Goal: Task Accomplishment & Management: Manage account settings

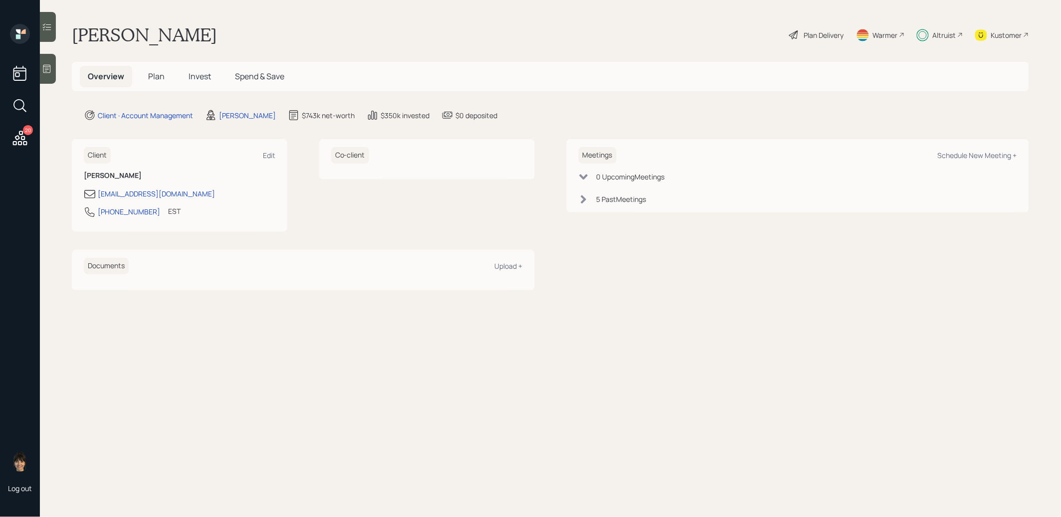
click at [158, 78] on span "Plan" at bounding box center [156, 76] width 16 height 11
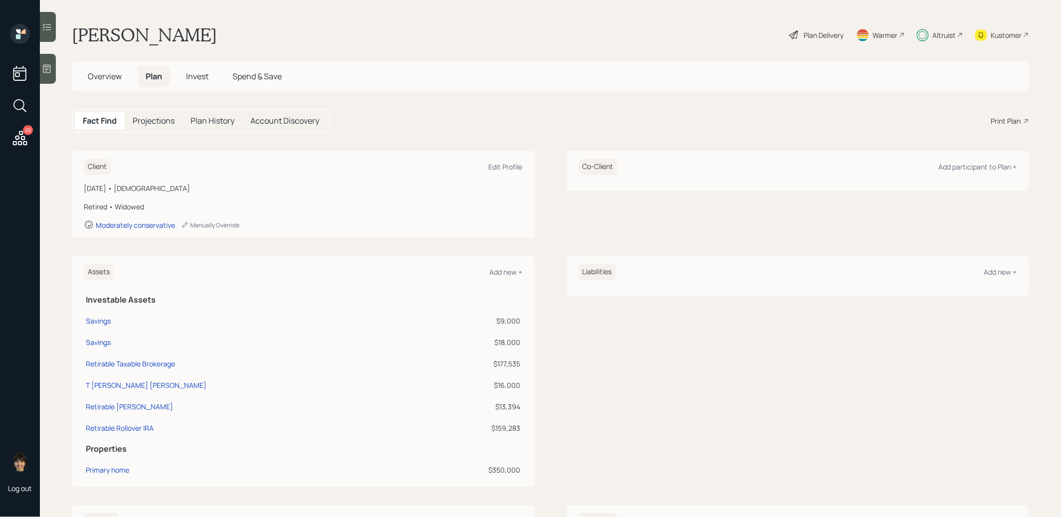
click at [824, 33] on div "Plan Delivery" at bounding box center [824, 35] width 40 height 10
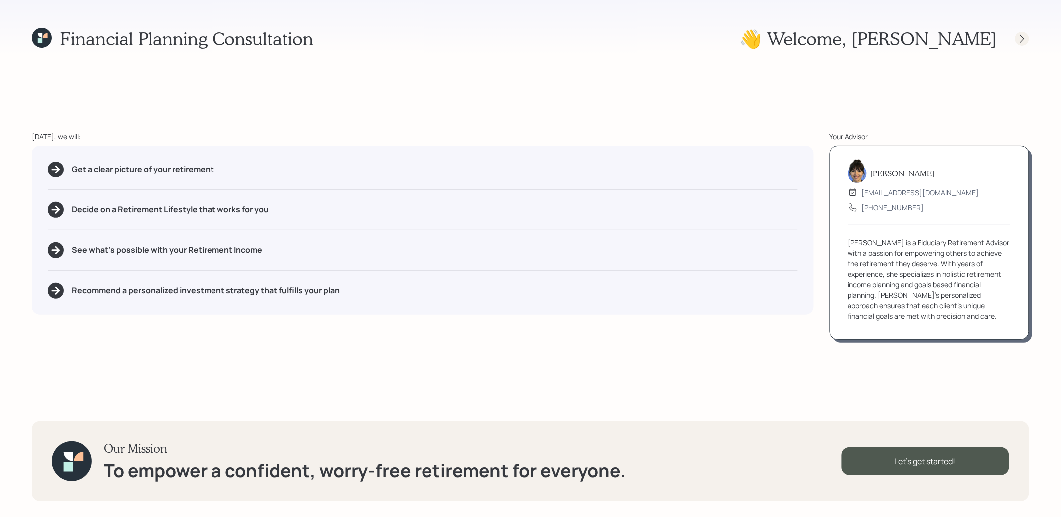
click at [1025, 39] on icon at bounding box center [1022, 39] width 10 height 10
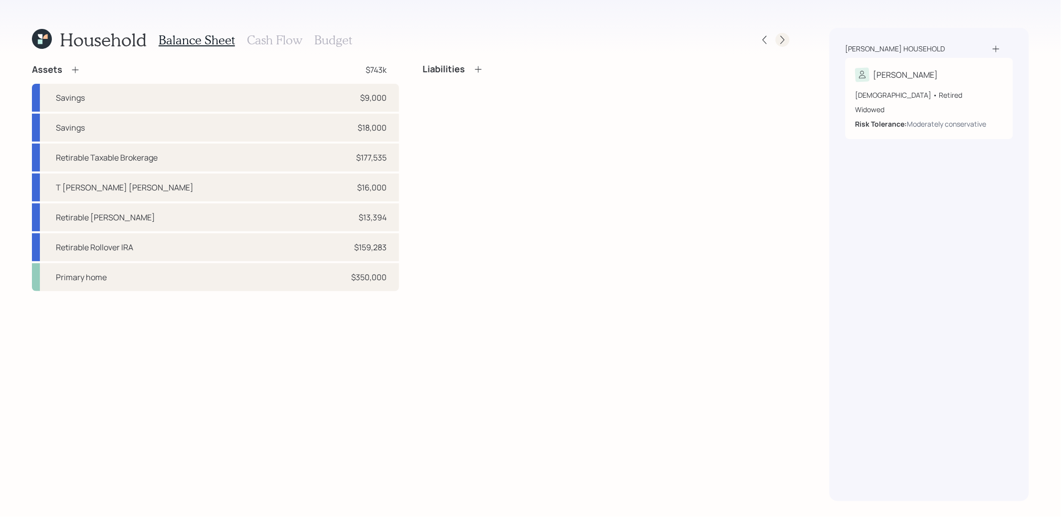
click at [784, 38] on icon at bounding box center [782, 40] width 10 height 10
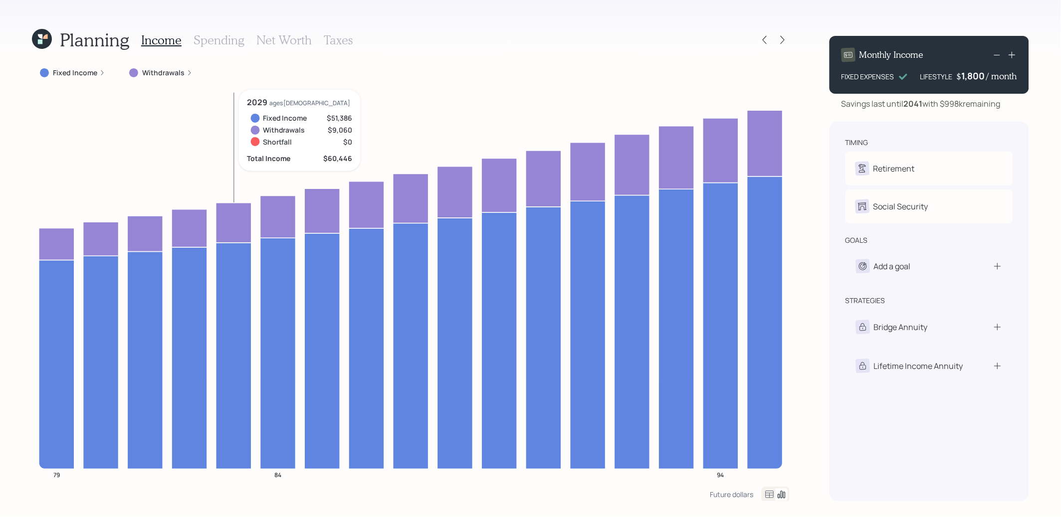
click at [43, 43] on icon at bounding box center [42, 39] width 20 height 20
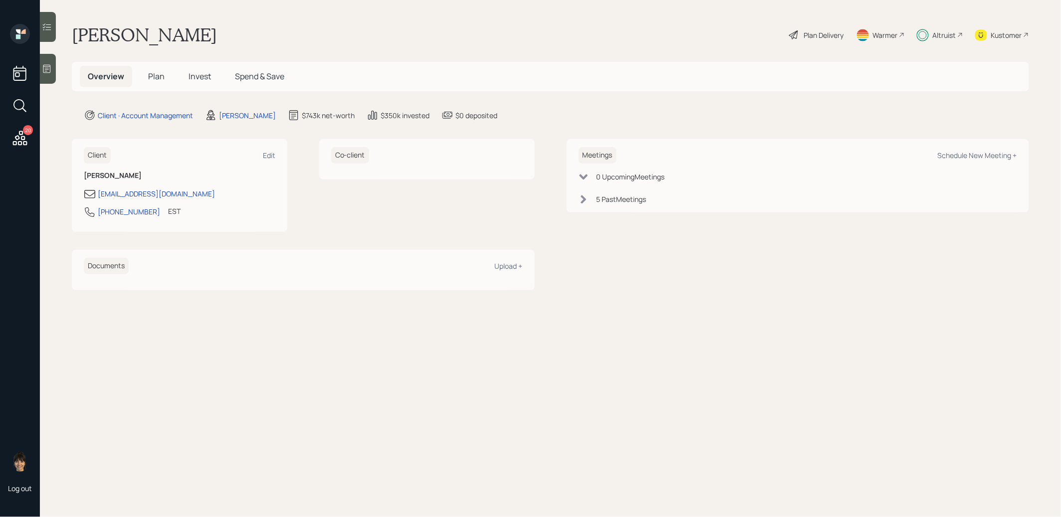
click at [202, 76] on span "Invest" at bounding box center [199, 76] width 22 height 11
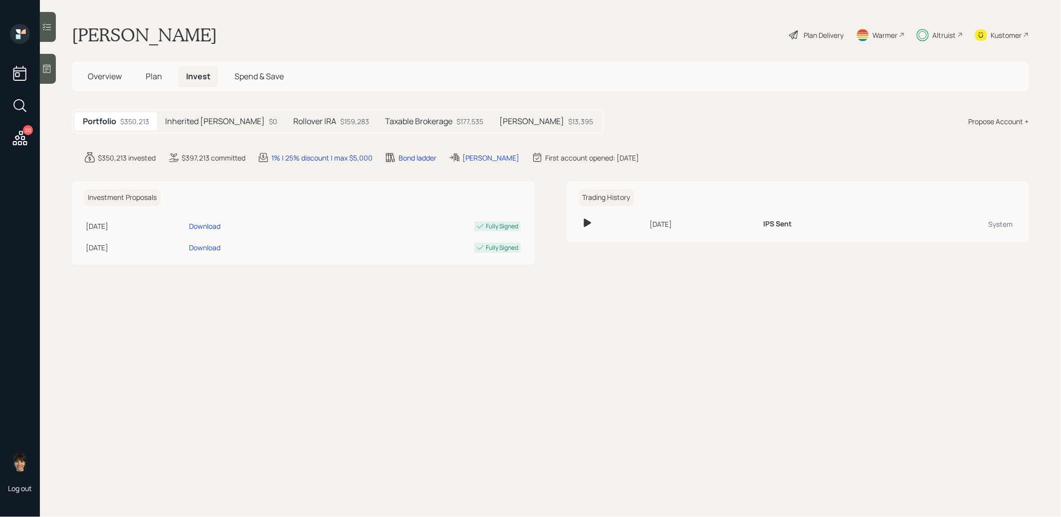
click at [385, 121] on h5 "Taxable Brokerage" at bounding box center [418, 121] width 67 height 9
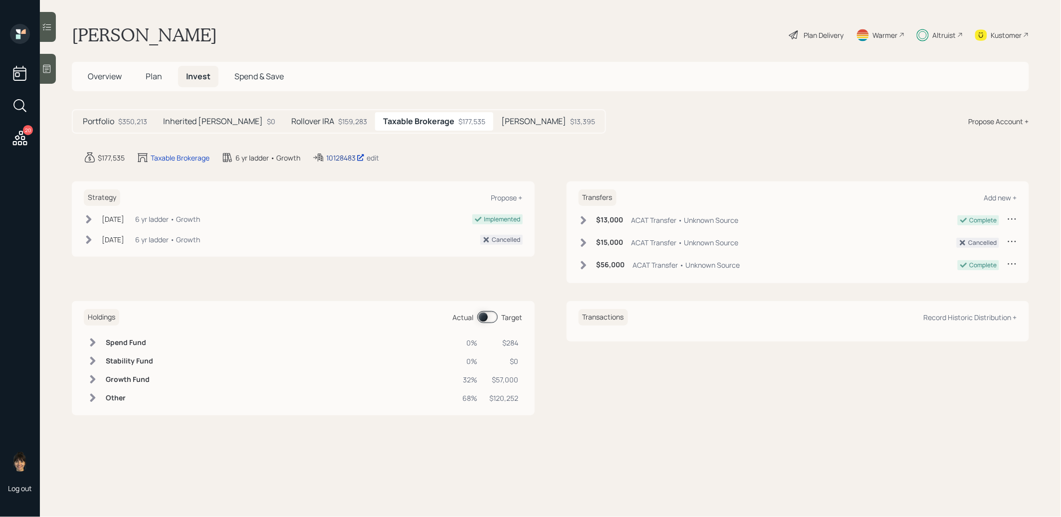
click at [346, 153] on div "10128483" at bounding box center [345, 158] width 38 height 10
click at [155, 76] on span "Plan" at bounding box center [154, 76] width 16 height 11
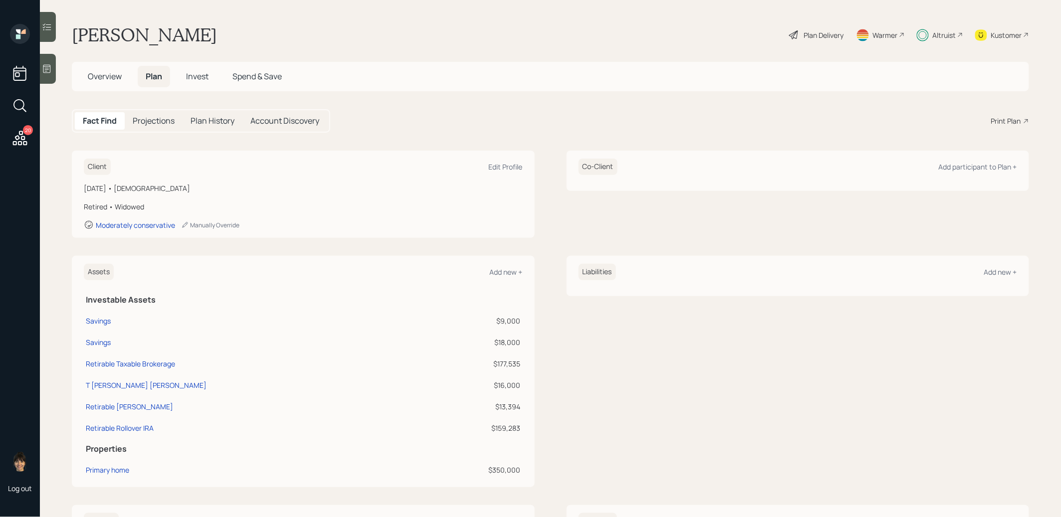
click at [258, 73] on span "Spend & Save" at bounding box center [256, 76] width 49 height 11
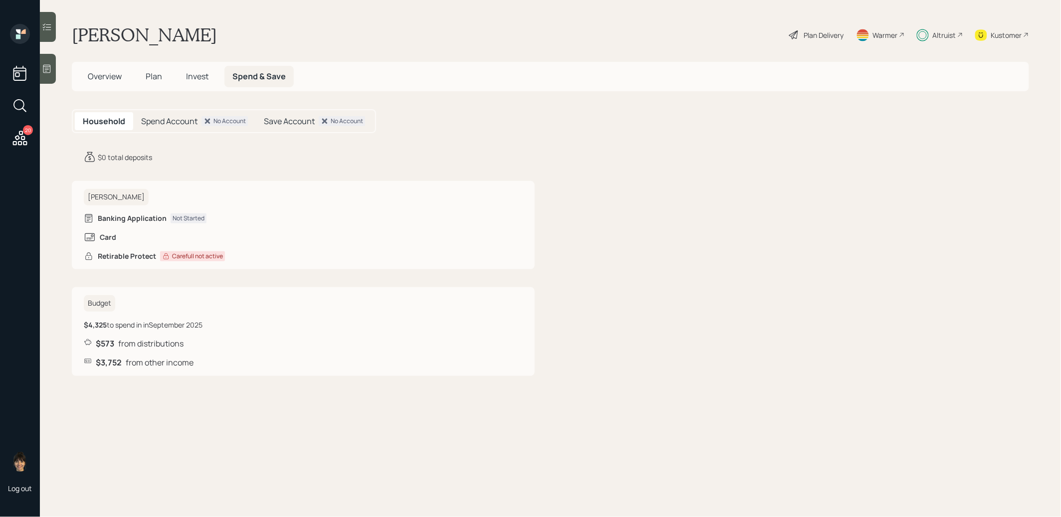
click at [195, 76] on span "Invest" at bounding box center [197, 76] width 22 height 11
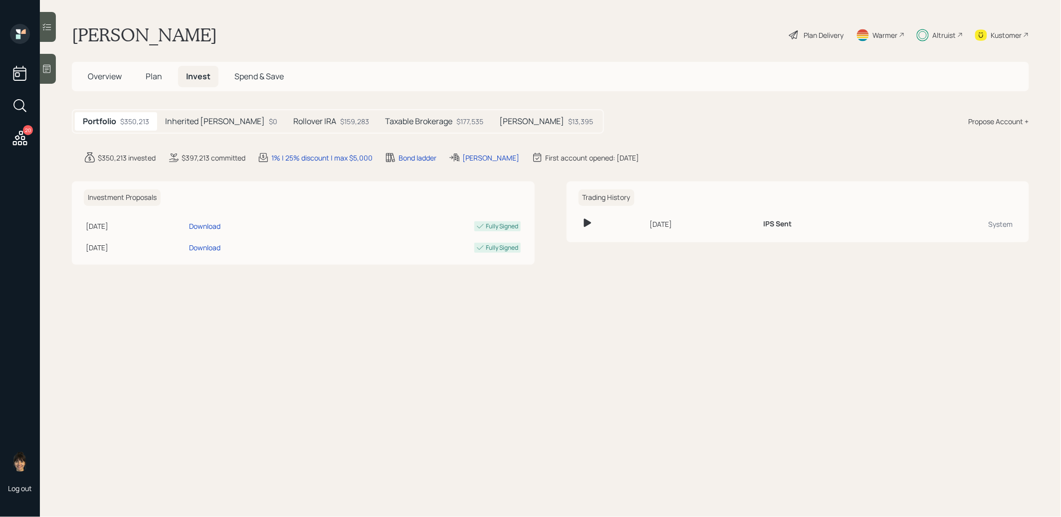
click at [411, 118] on h5 "Taxable Brokerage" at bounding box center [418, 121] width 67 height 9
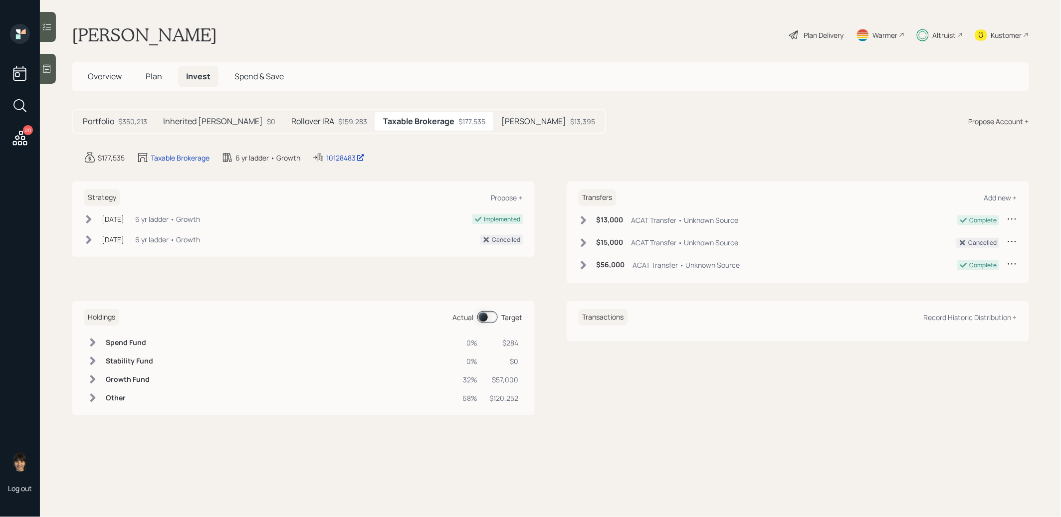
click at [484, 313] on span at bounding box center [487, 317] width 20 height 12
click at [150, 74] on span "Plan" at bounding box center [154, 76] width 16 height 11
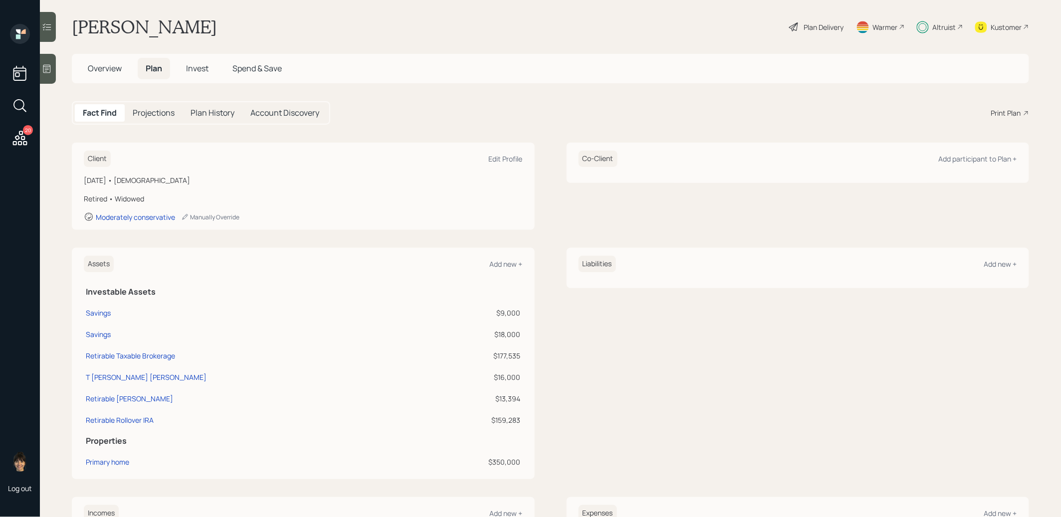
scroll to position [206, 0]
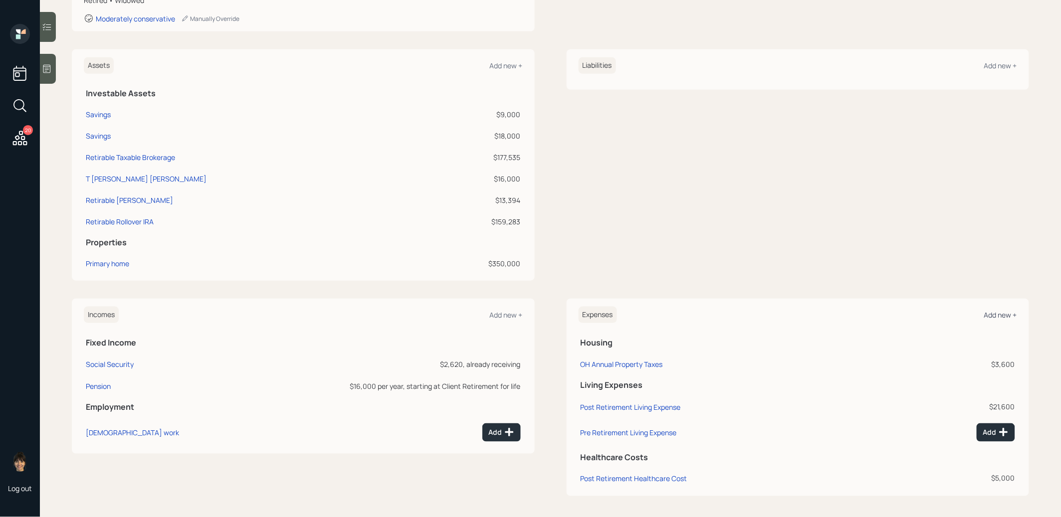
click at [1008, 310] on div "Add new +" at bounding box center [1000, 314] width 33 height 9
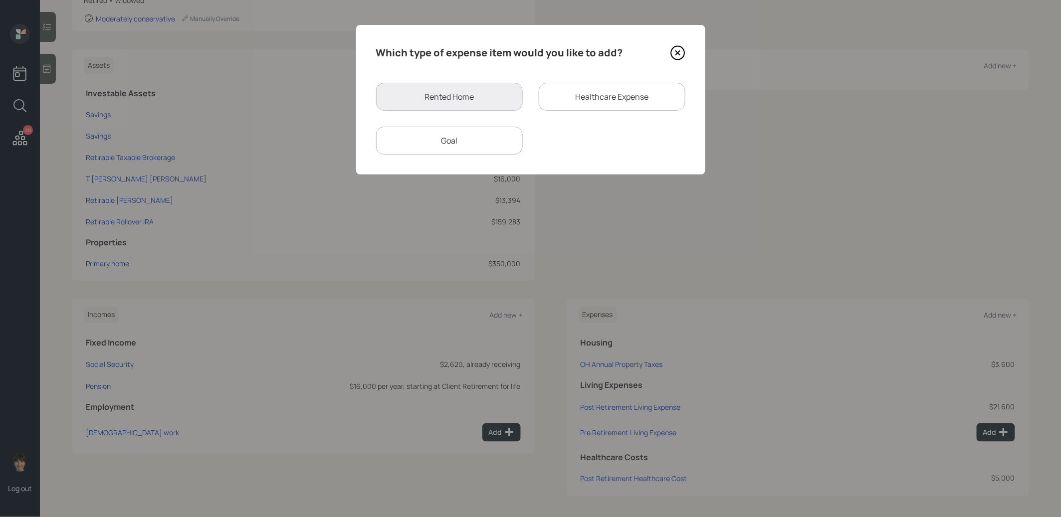
click at [461, 144] on div "Goal" at bounding box center [449, 141] width 147 height 28
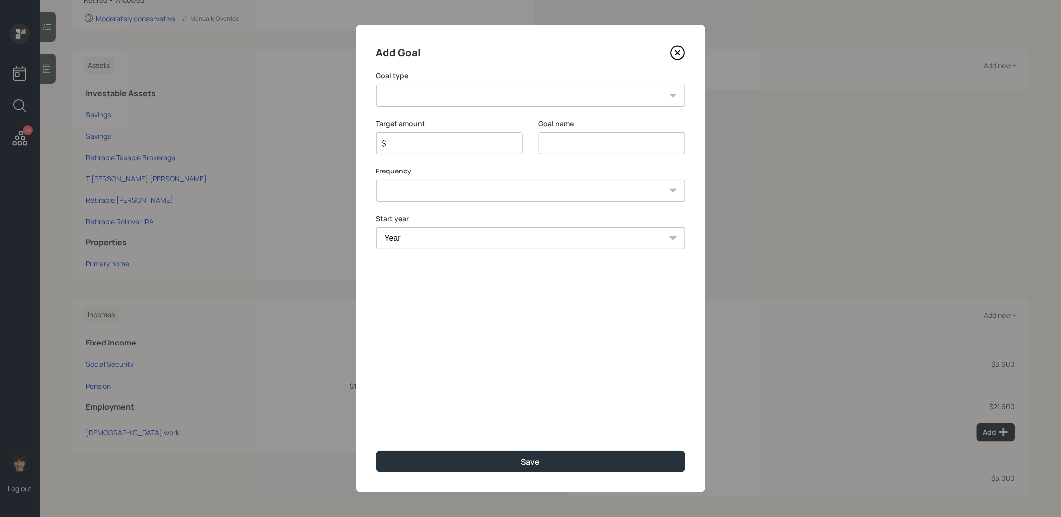
click at [435, 97] on select "Create an emergency fund Donate to charity Purchase a home Make a purchase Supp…" at bounding box center [530, 96] width 309 height 22
select select "other"
click at [376, 85] on select "Create an emergency fund Donate to charity Purchase a home Make a purchase Supp…" at bounding box center [530, 96] width 309 height 22
click at [598, 145] on input "Other" at bounding box center [612, 143] width 147 height 22
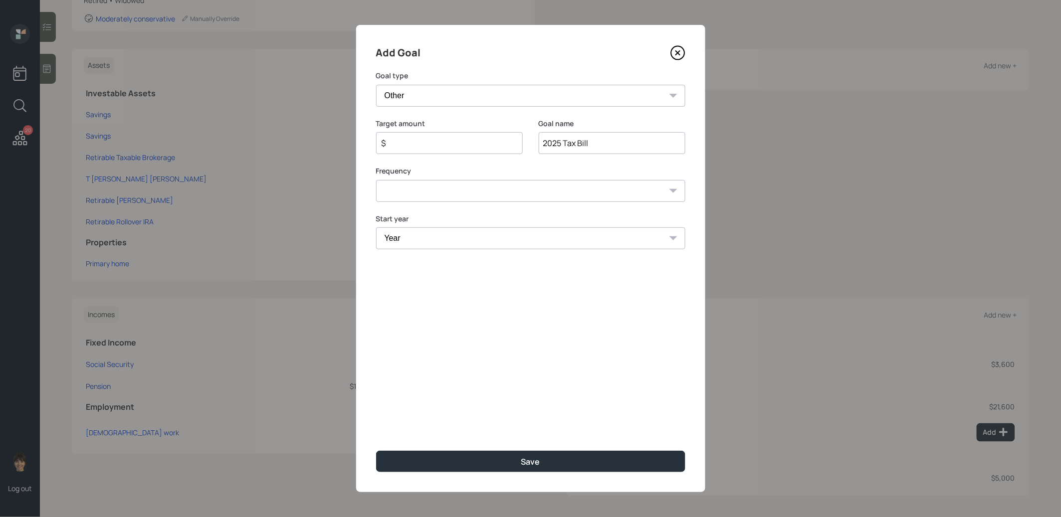
type input "2025 Tax Bill"
click at [435, 184] on select "One time Every 1 year Every 2 years Every 3 years Every 4 years Every 5 years E…" at bounding box center [530, 191] width 309 height 22
select select "0"
click at [376, 180] on select "One time Every 1 year Every 2 years Every 3 years Every 4 years Every 5 years E…" at bounding box center [530, 191] width 309 height 22
click at [401, 241] on select "Year [DATE] 2026 2027 2028 2029 2030 2031 2032 2033 2034 2035 2036 2037 2038 20…" at bounding box center [530, 238] width 309 height 22
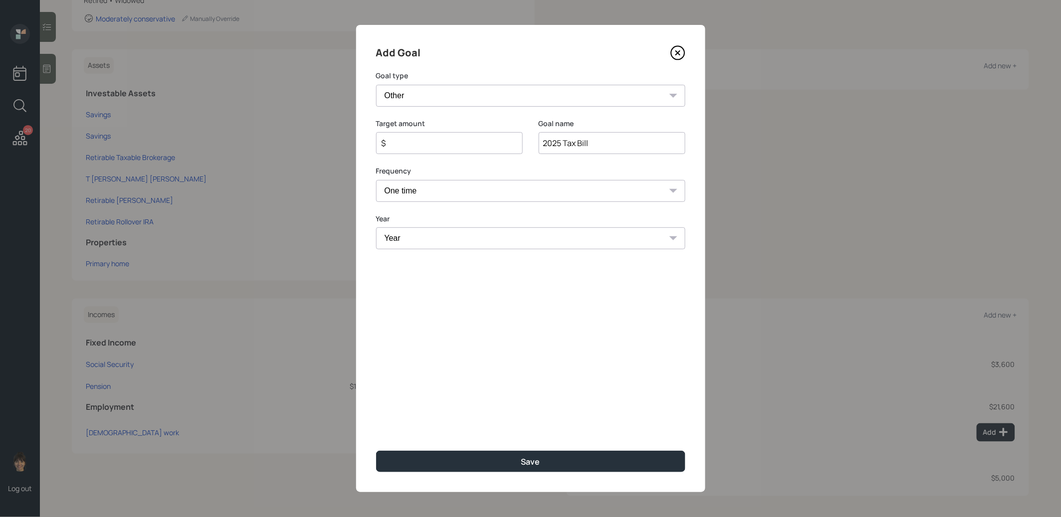
select select "2026"
click at [376, 227] on select "Year [DATE] 2026 2027 2028 2029 2030 2031 2032 2033 2034 2035 2036 2037 2038 20…" at bounding box center [530, 238] width 309 height 22
click at [403, 144] on input "$" at bounding box center [445, 143] width 130 height 12
click at [423, 338] on div "Add Goal Goal type Create an emergency fund Donate to charity Purchase a home M…" at bounding box center [530, 258] width 349 height 467
click at [435, 462] on button "Save" at bounding box center [530, 461] width 309 height 21
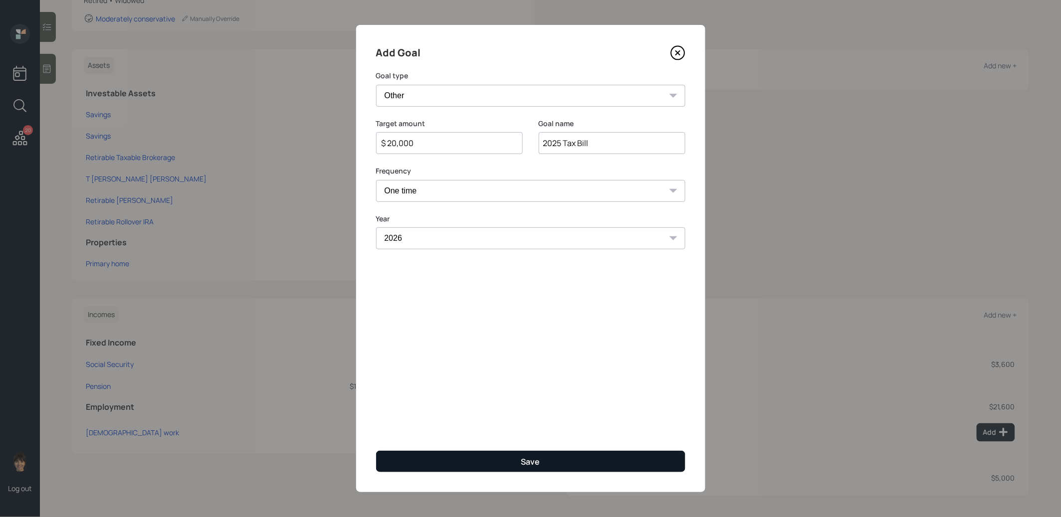
type input "$"
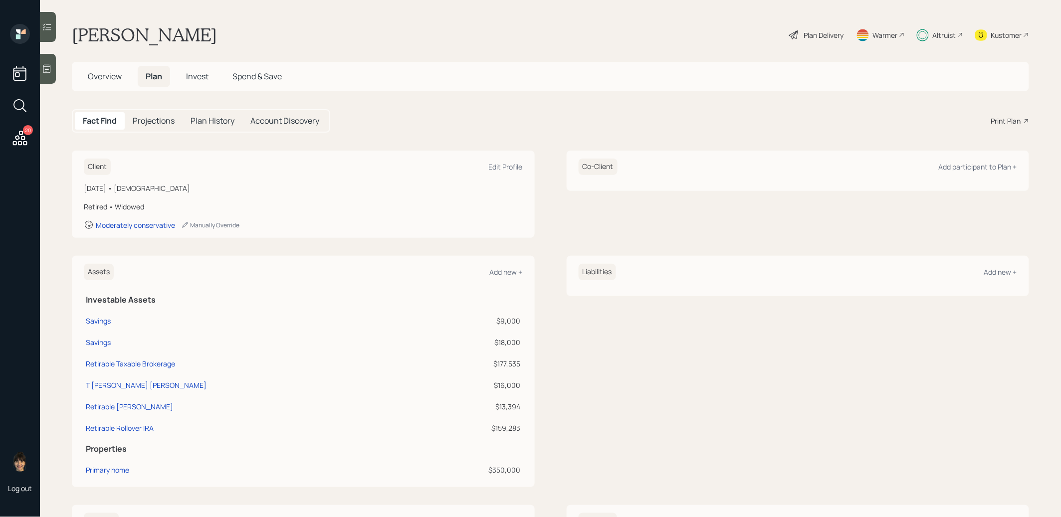
click at [819, 36] on div "Plan Delivery" at bounding box center [824, 35] width 40 height 10
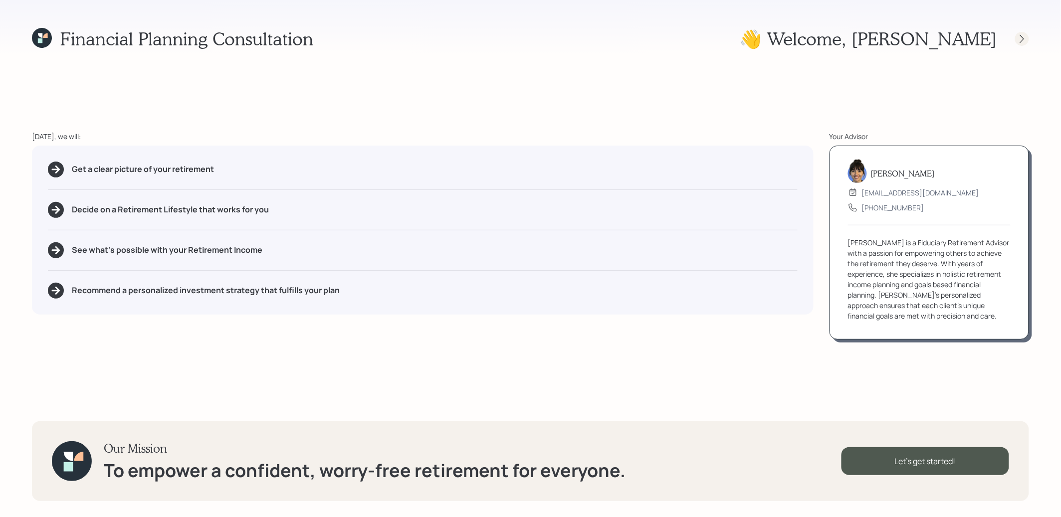
click at [1022, 38] on icon at bounding box center [1022, 39] width 10 height 10
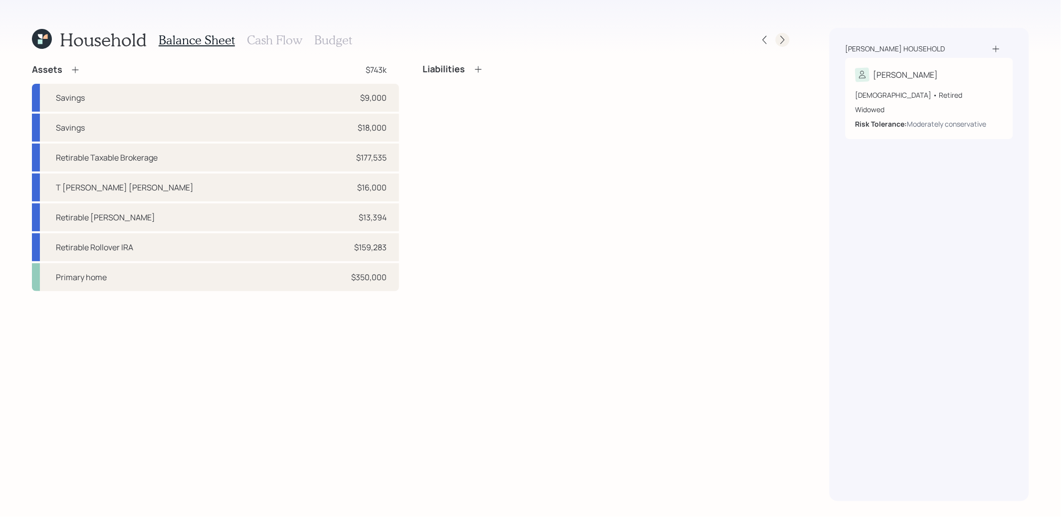
click at [782, 40] on icon at bounding box center [782, 40] width 10 height 10
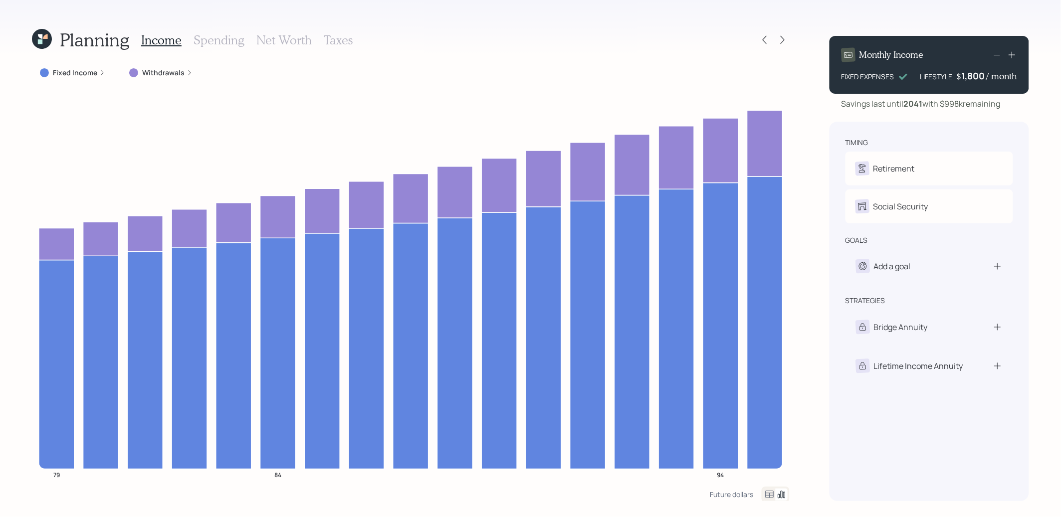
click at [154, 71] on label "Withdrawals" at bounding box center [163, 73] width 42 height 10
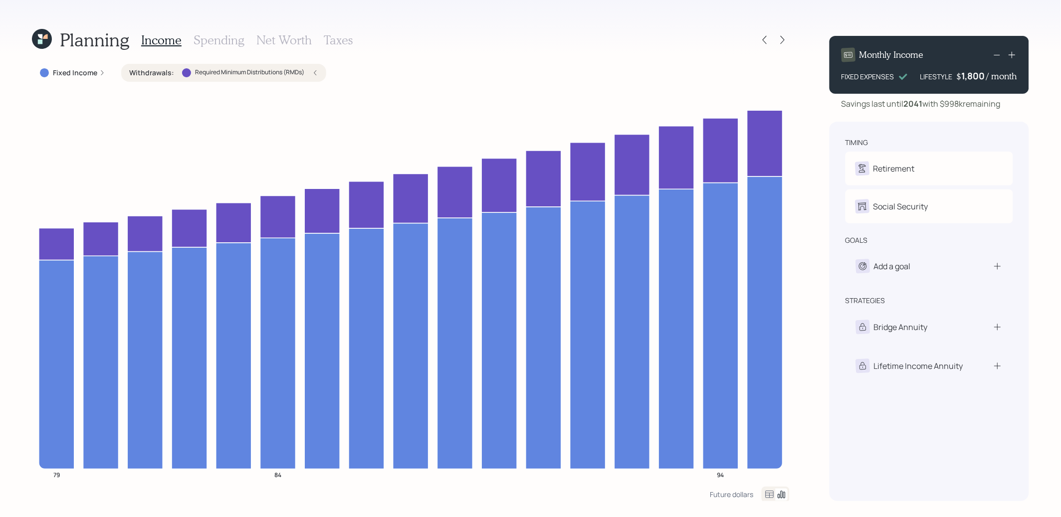
click at [219, 42] on h3 "Spending" at bounding box center [218, 40] width 51 height 14
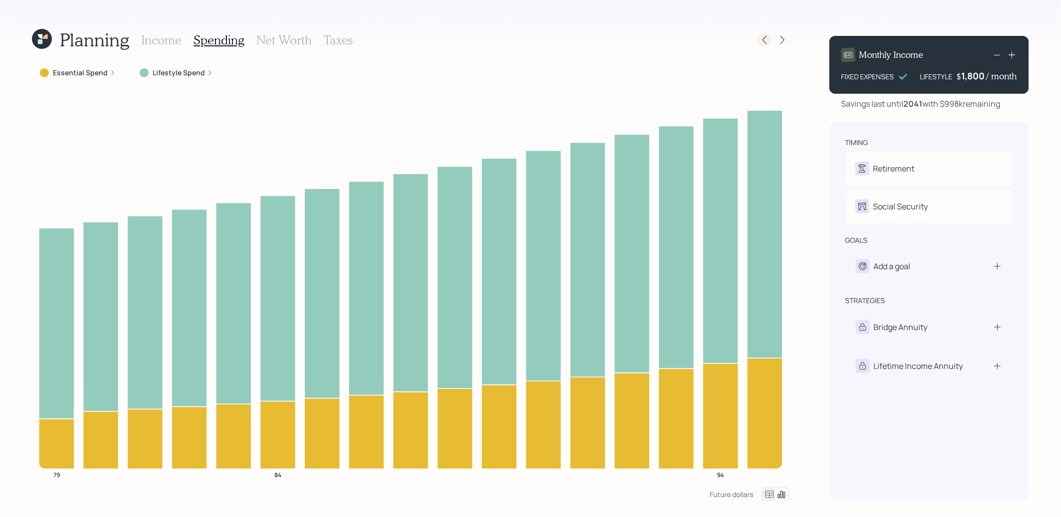
click at [766, 37] on icon at bounding box center [764, 40] width 10 height 10
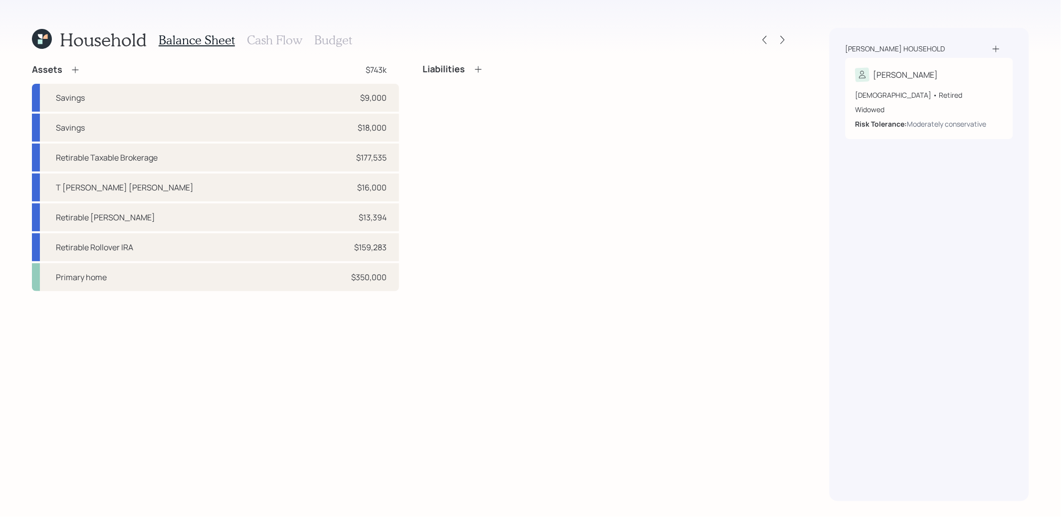
click at [336, 39] on h3 "Budget" at bounding box center [333, 40] width 38 height 14
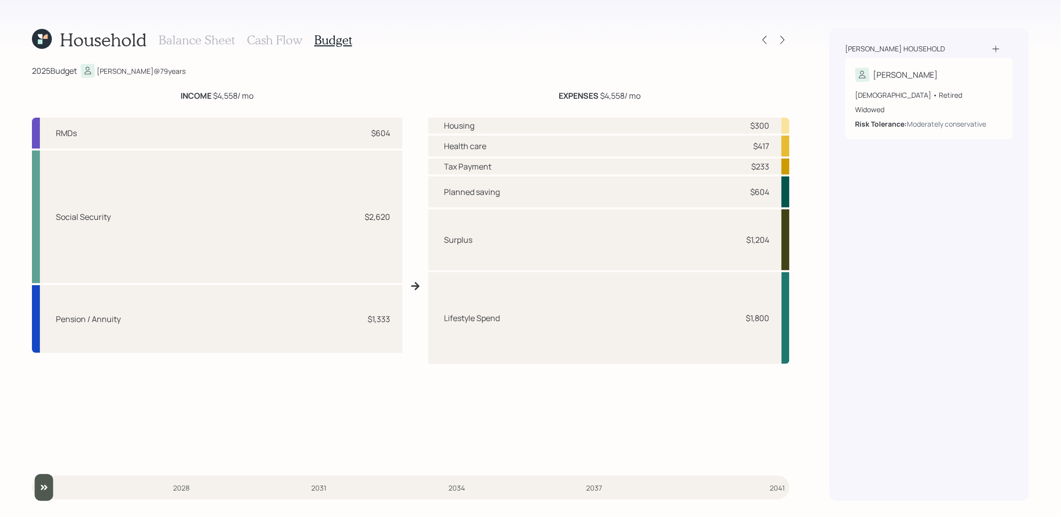
click at [275, 39] on h3 "Cash Flow" at bounding box center [274, 40] width 55 height 14
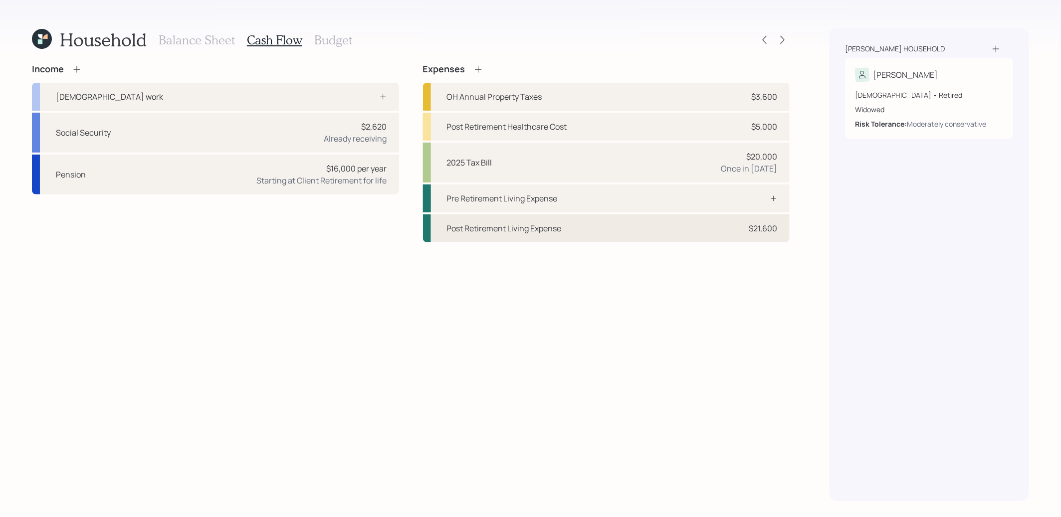
click at [646, 226] on div "Post Retirement Living Expense $21,600" at bounding box center [606, 228] width 367 height 28
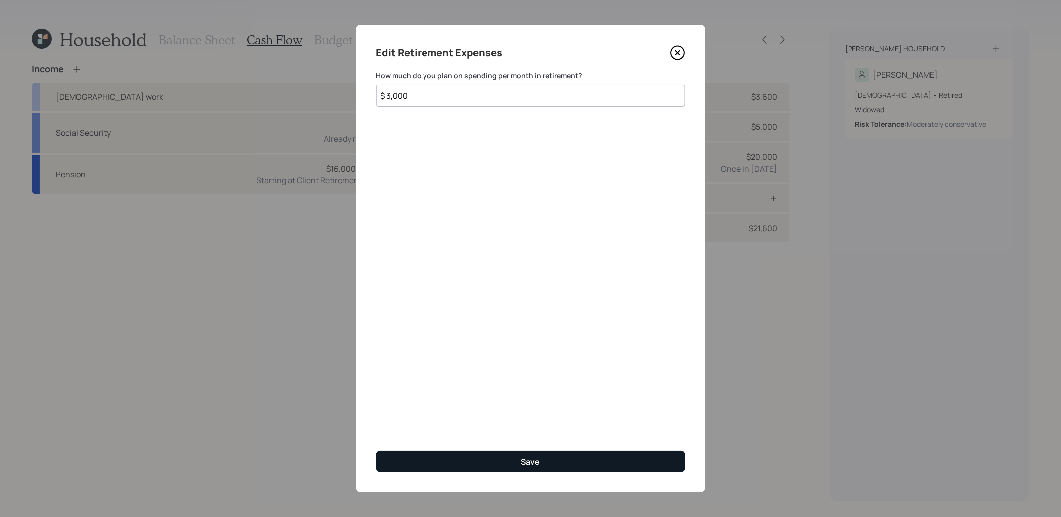
type input "$ 3,000"
click at [421, 459] on button "Save" at bounding box center [530, 461] width 309 height 21
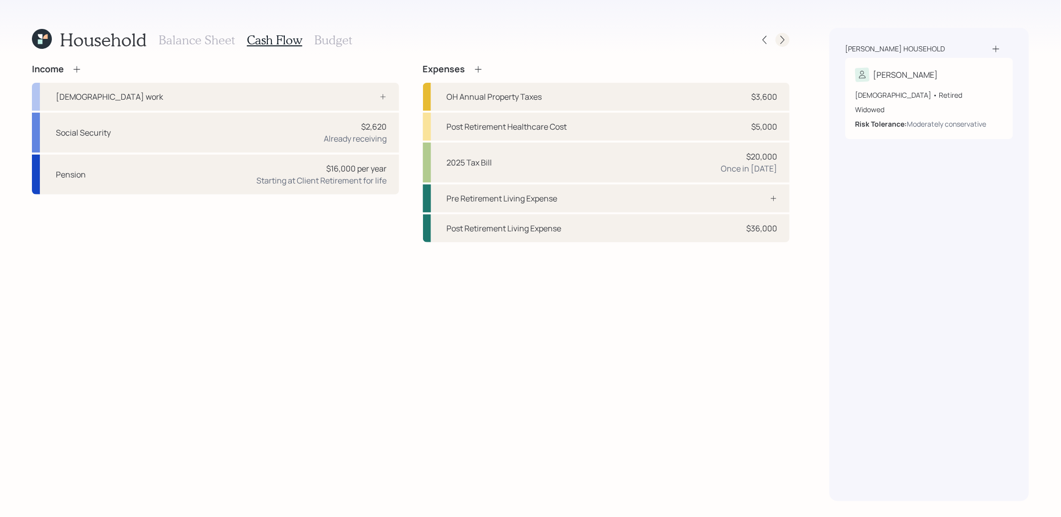
click at [782, 42] on icon at bounding box center [782, 40] width 4 height 8
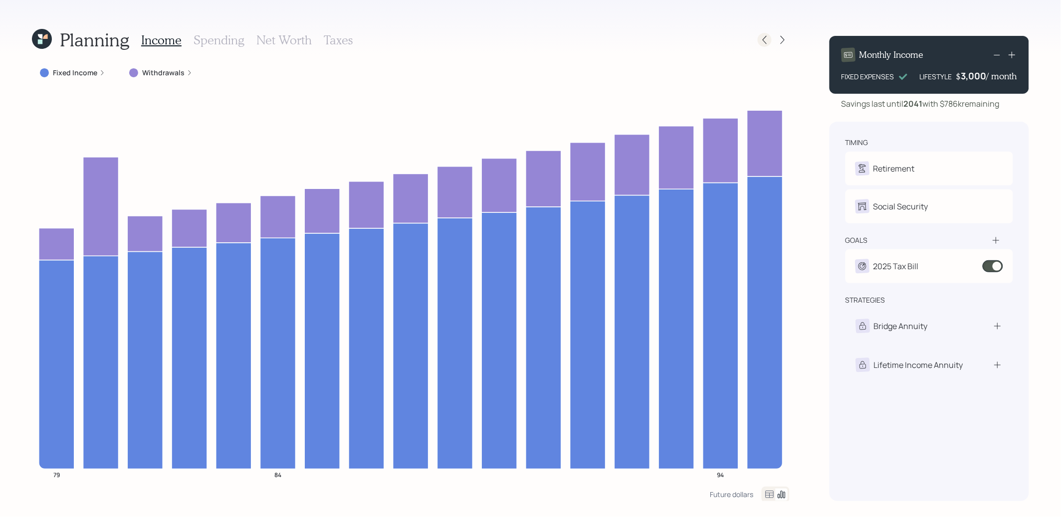
click at [766, 38] on icon at bounding box center [764, 40] width 10 height 10
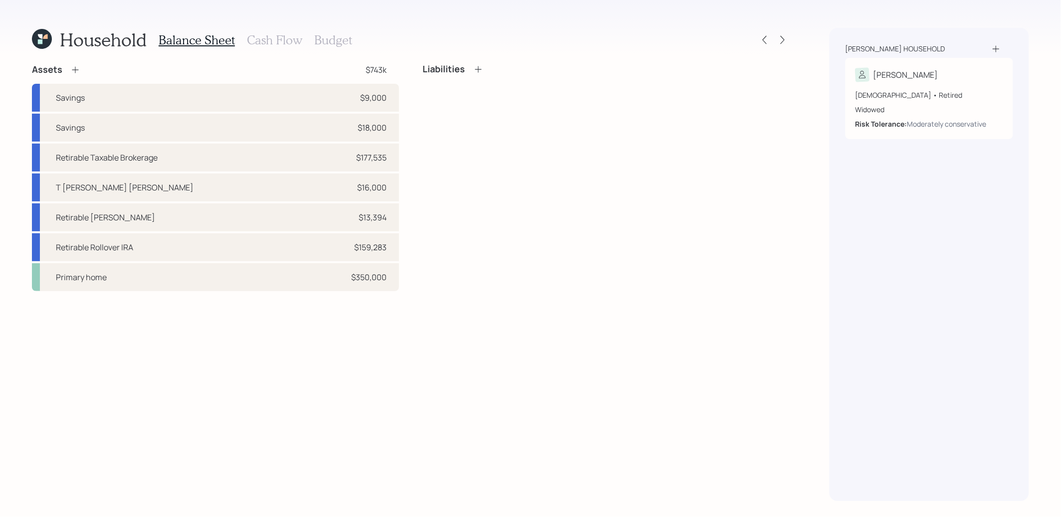
click at [42, 44] on icon at bounding box center [42, 39] width 20 height 20
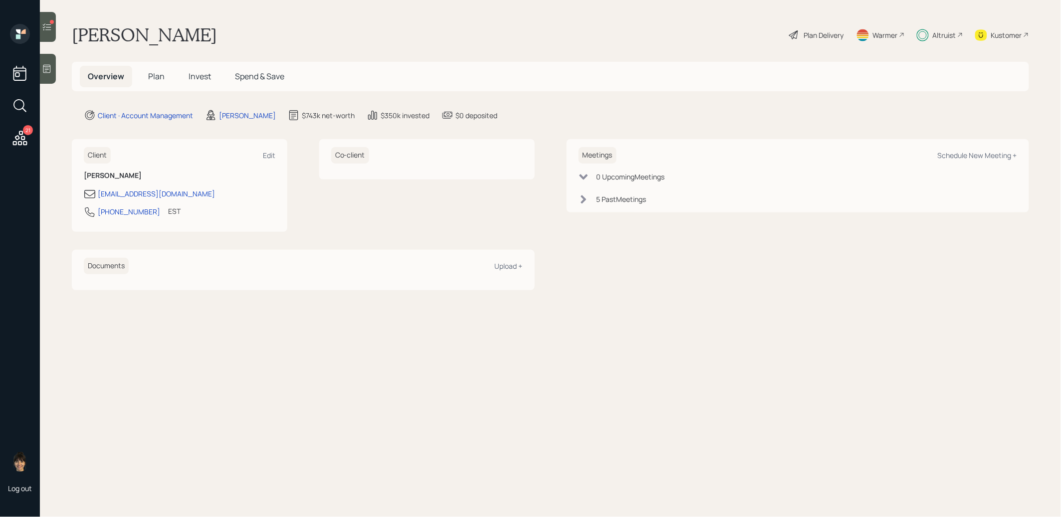
click at [197, 77] on span "Invest" at bounding box center [199, 76] width 22 height 11
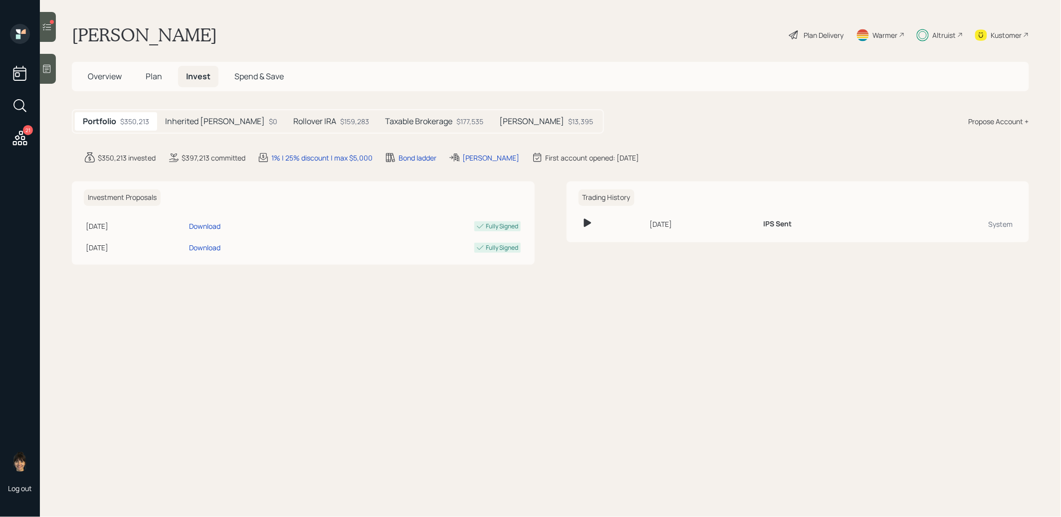
click at [297, 123] on h5 "Rollover IRA" at bounding box center [314, 121] width 43 height 9
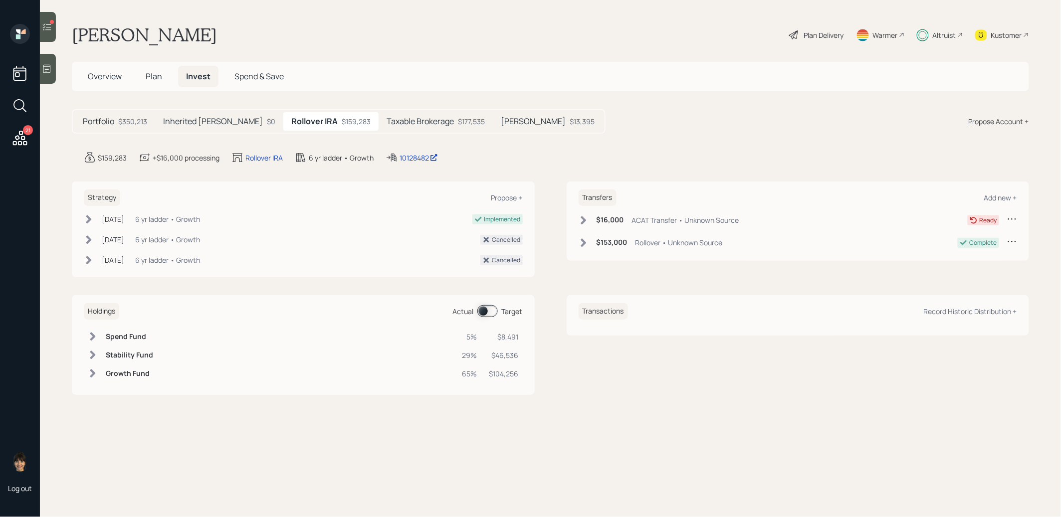
click at [401, 124] on h5 "Taxable Brokerage" at bounding box center [419, 121] width 67 height 9
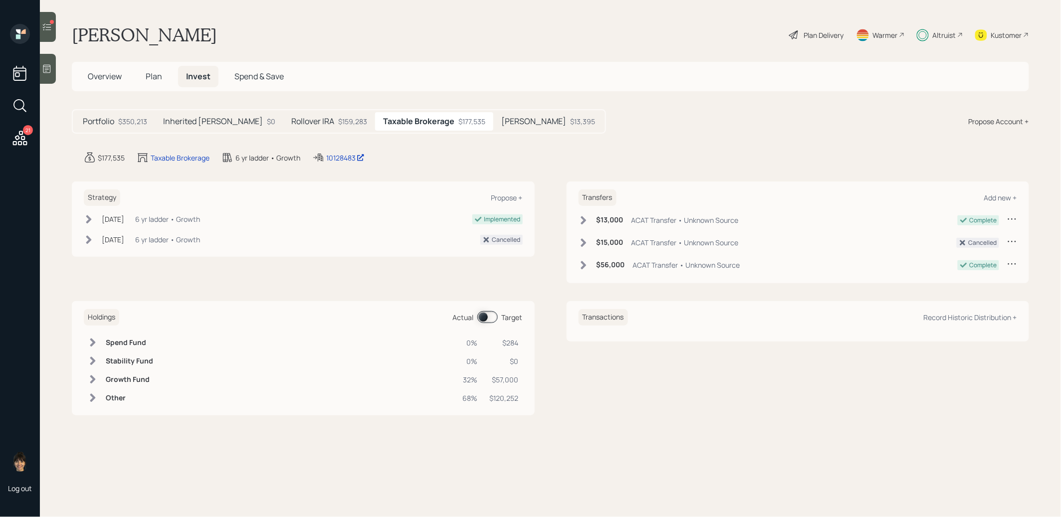
click at [485, 313] on span at bounding box center [487, 317] width 20 height 12
click at [144, 76] on h5 "Plan" at bounding box center [154, 76] width 32 height 21
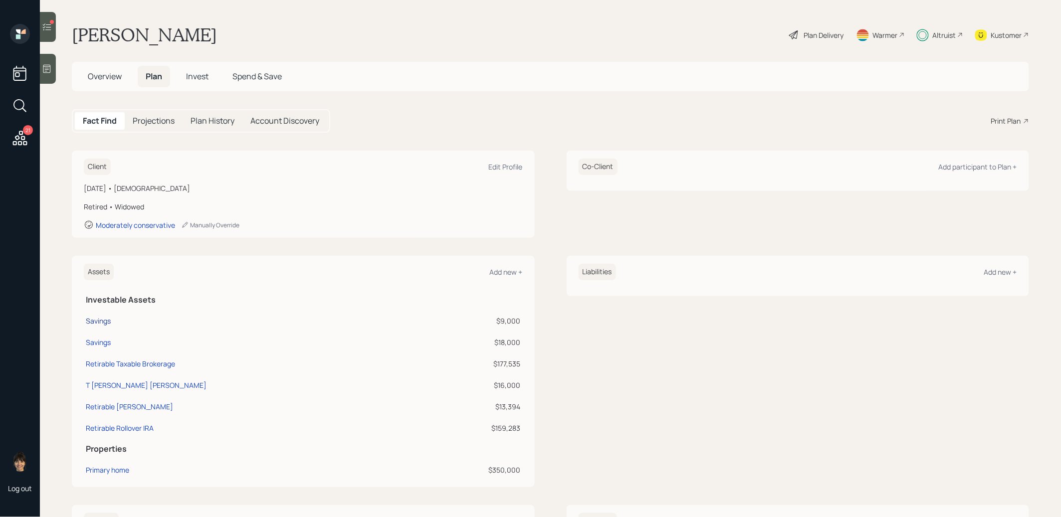
click at [94, 319] on div "Savings" at bounding box center [98, 321] width 25 height 10
select select "taxable"
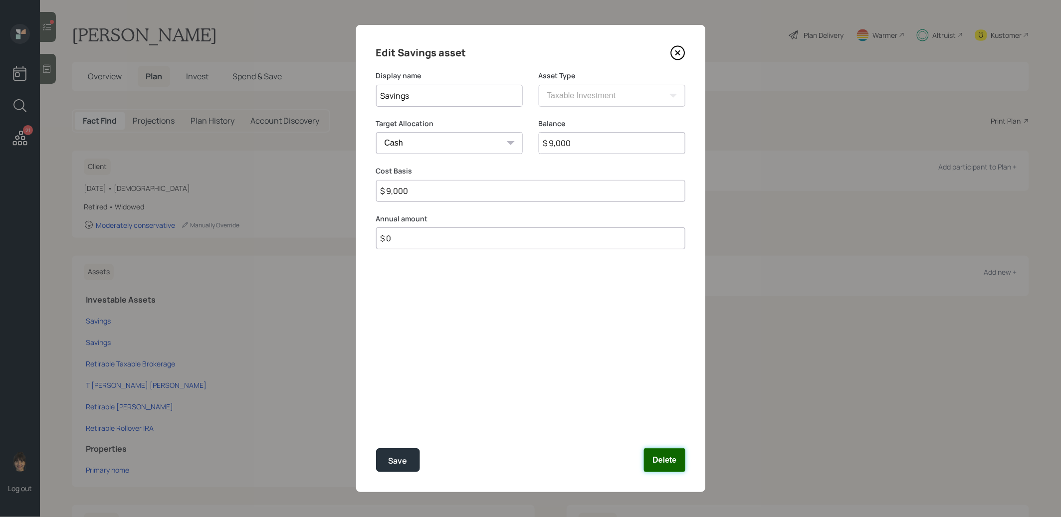
click at [667, 460] on button "Delete" at bounding box center [664, 460] width 41 height 24
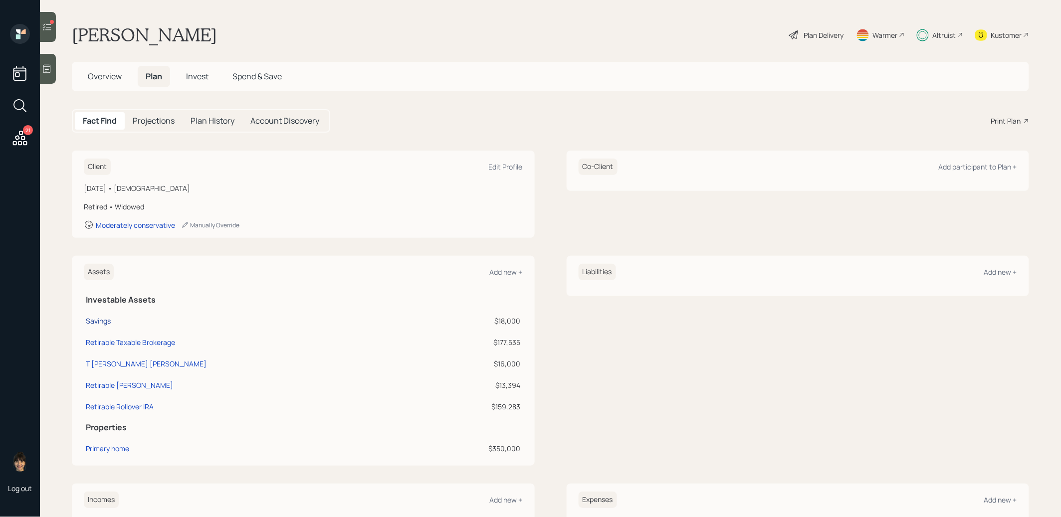
click at [94, 317] on div "Savings" at bounding box center [98, 321] width 25 height 10
select select "taxable"
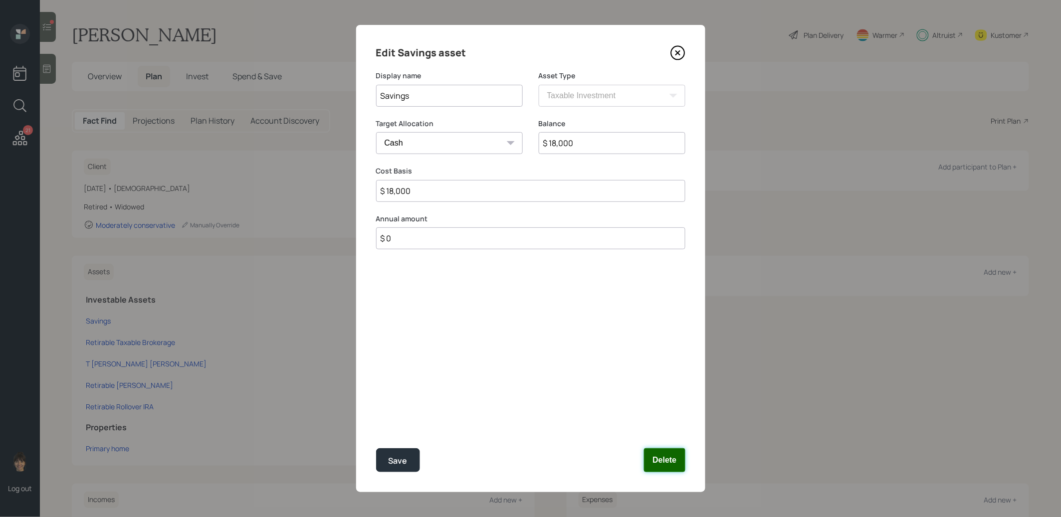
click at [663, 462] on button "Delete" at bounding box center [664, 460] width 41 height 24
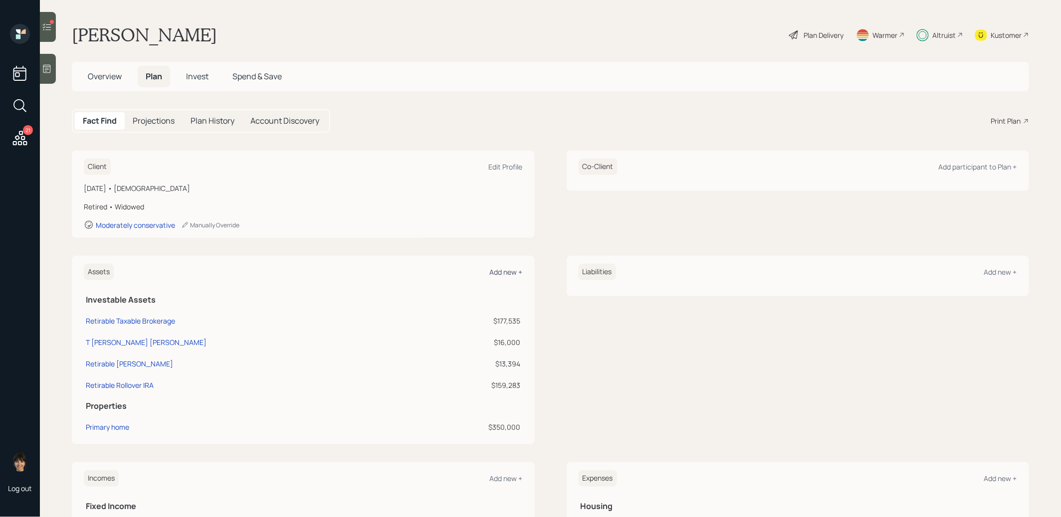
click at [503, 268] on div "Add new +" at bounding box center [506, 271] width 33 height 9
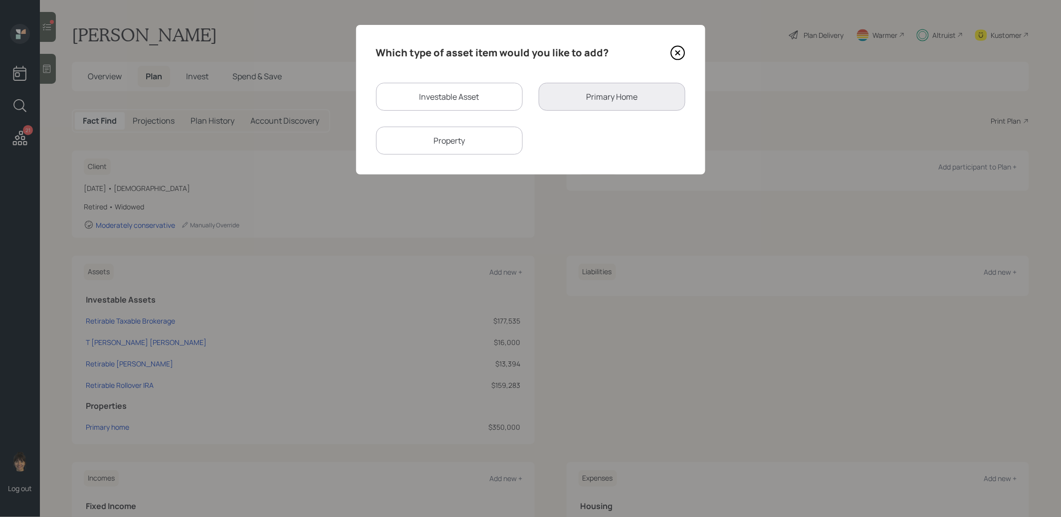
click at [465, 94] on div "Investable Asset" at bounding box center [449, 97] width 147 height 28
select select "taxable"
select select "balanced"
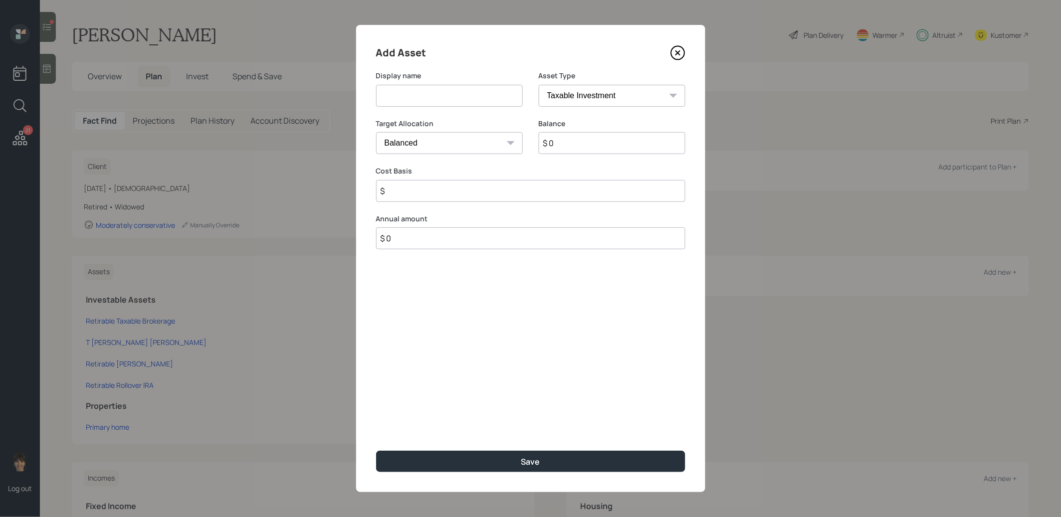
click at [451, 91] on input at bounding box center [449, 96] width 147 height 22
type input "Savings"
click at [587, 146] on input "$ 0" at bounding box center [612, 143] width 147 height 22
type input "$ 30,000"
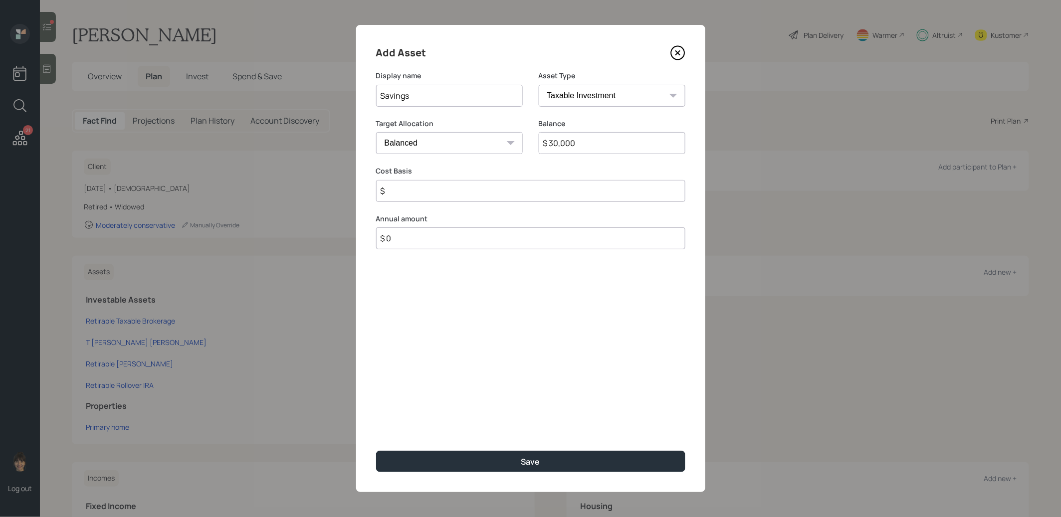
click at [426, 145] on select "Cash Conservative Balanced Aggressive" at bounding box center [449, 143] width 147 height 22
click at [376, 132] on select "Cash Conservative Balanced Aggressive" at bounding box center [449, 143] width 147 height 22
click at [577, 96] on select "SEP IRA IRA Roth IRA 401(k) Roth 401(k) 403(b) Roth 403(b) 457(b) Roth 457(b) H…" at bounding box center [612, 96] width 147 height 22
select select "emergency_fund"
click at [539, 85] on select "SEP IRA IRA Roth IRA 401(k) Roth 401(k) 403(b) Roth 403(b) 457(b) Roth 457(b) H…" at bounding box center [612, 96] width 147 height 22
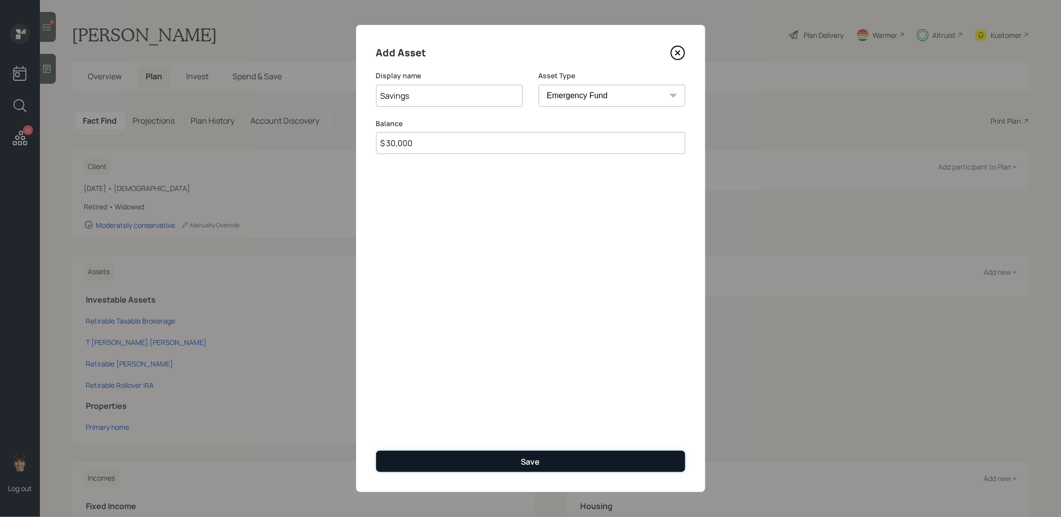
click at [455, 461] on button "Save" at bounding box center [530, 461] width 309 height 21
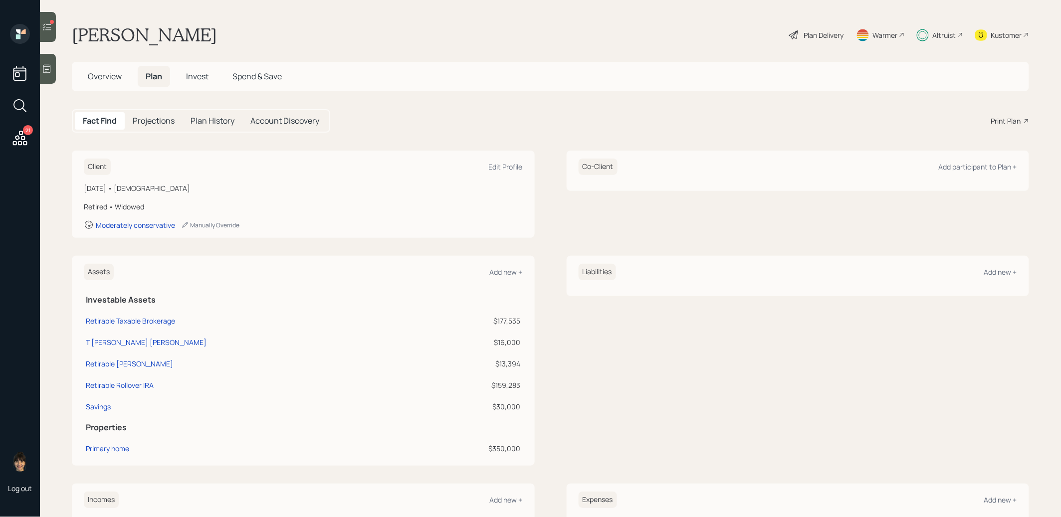
click at [195, 76] on span "Invest" at bounding box center [197, 76] width 22 height 11
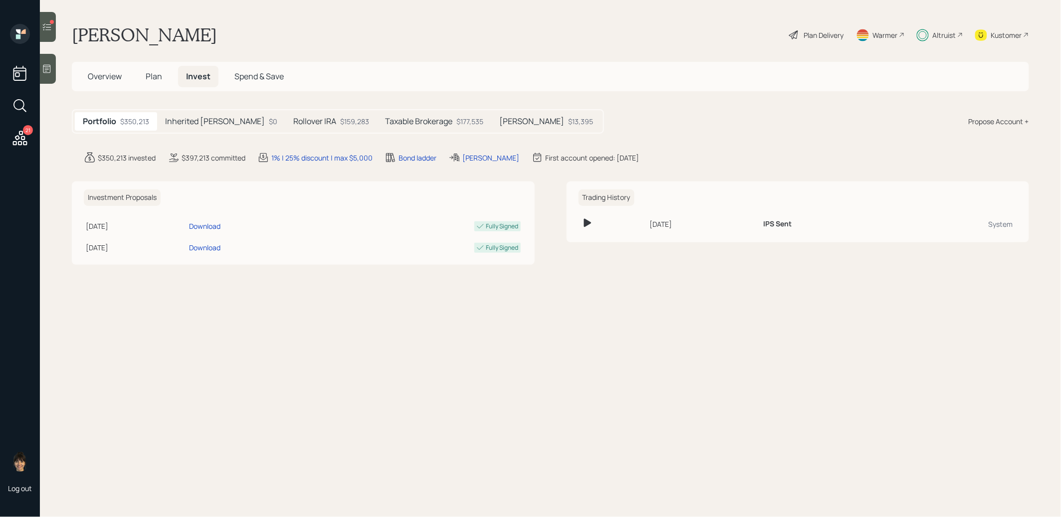
click at [418, 119] on h5 "Taxable Brokerage" at bounding box center [418, 121] width 67 height 9
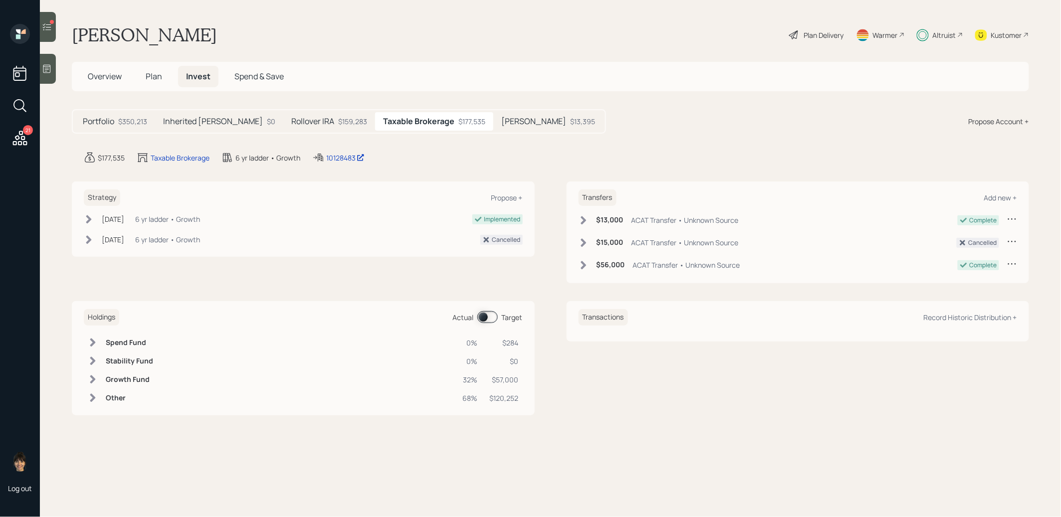
click at [483, 314] on span at bounding box center [487, 317] width 20 height 12
click at [486, 316] on span at bounding box center [487, 317] width 20 height 12
click at [484, 315] on span at bounding box center [487, 317] width 20 height 12
click at [291, 121] on h5 "Rollover IRA" at bounding box center [312, 121] width 43 height 9
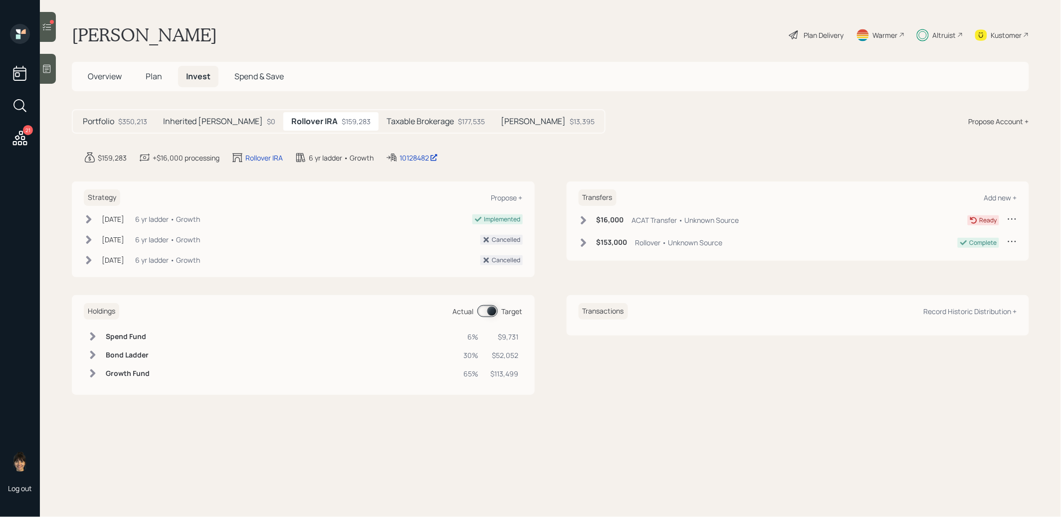
click at [491, 311] on span at bounding box center [487, 311] width 20 height 12
click at [480, 309] on span at bounding box center [487, 311] width 20 height 12
click at [810, 36] on div "Plan Delivery" at bounding box center [824, 35] width 40 height 10
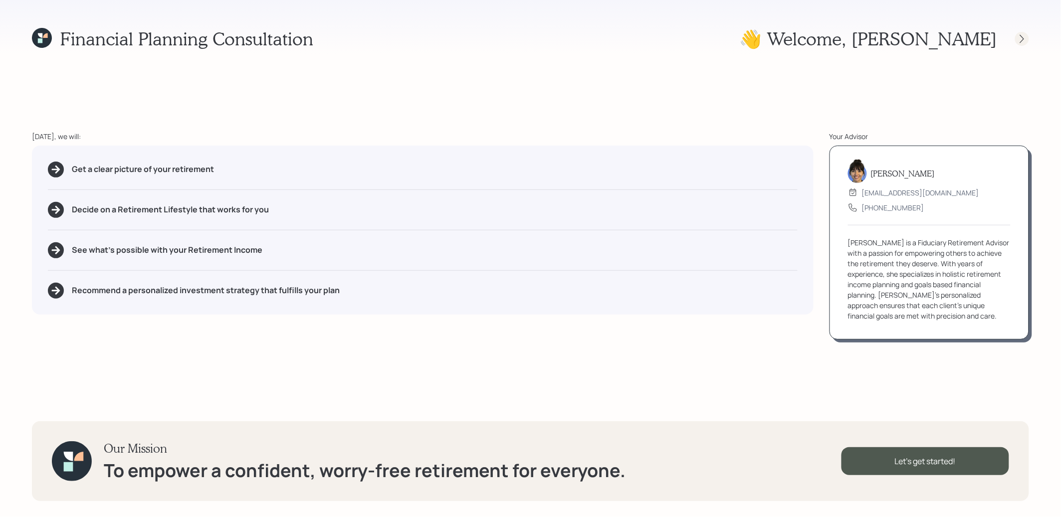
click at [1024, 36] on icon at bounding box center [1022, 39] width 10 height 10
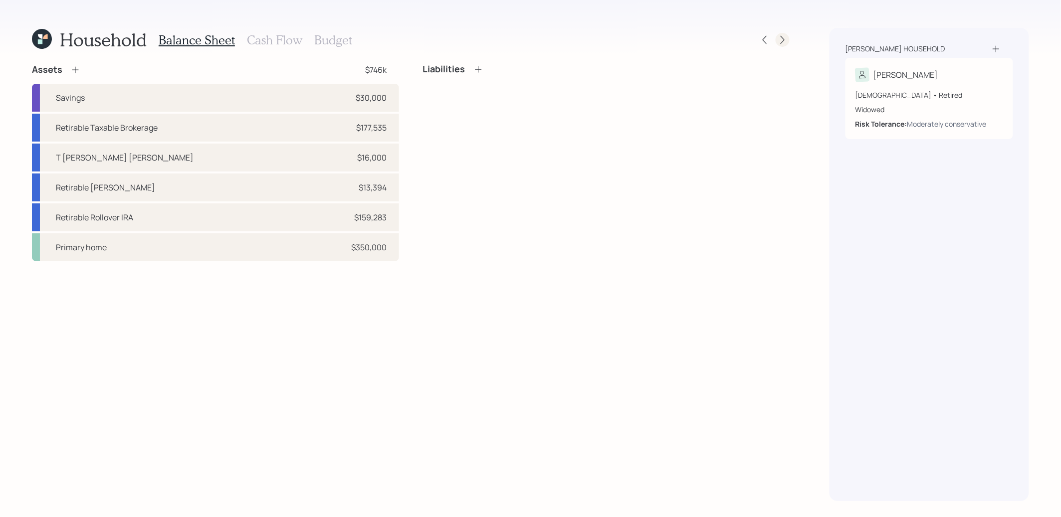
click at [785, 41] on icon at bounding box center [782, 40] width 10 height 10
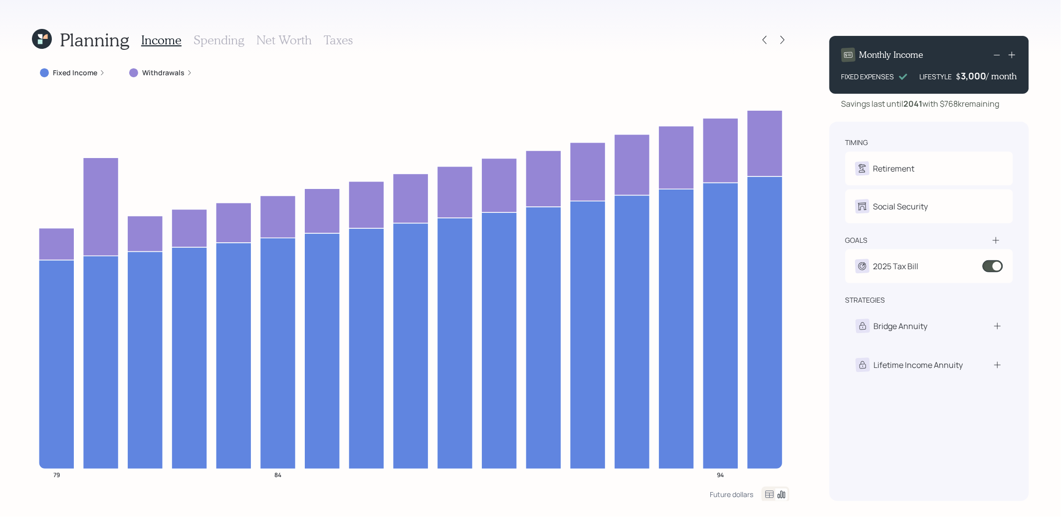
click at [331, 42] on h3 "Taxes" at bounding box center [338, 40] width 29 height 14
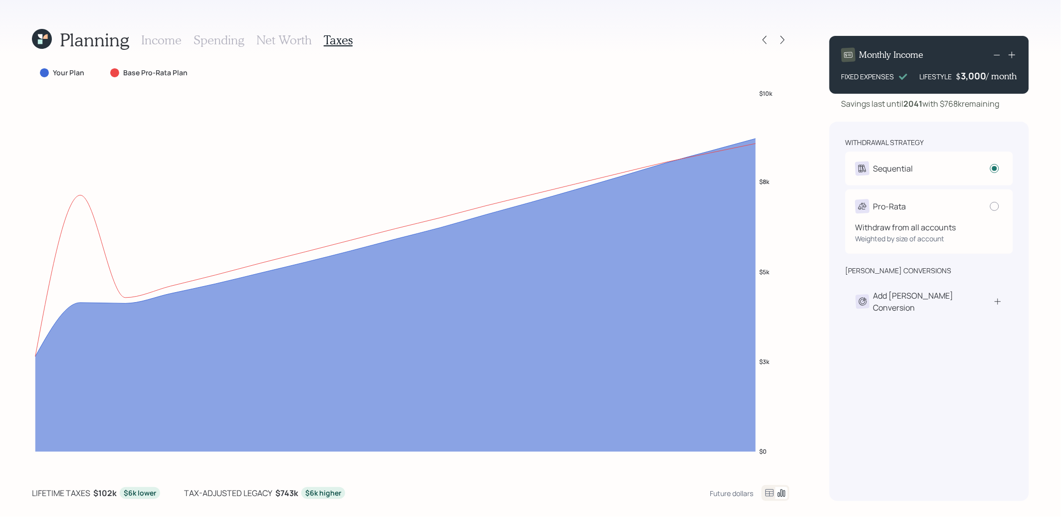
click at [982, 209] on div "Pro-Rata" at bounding box center [929, 206] width 148 height 14
radio input "false"
radio input "true"
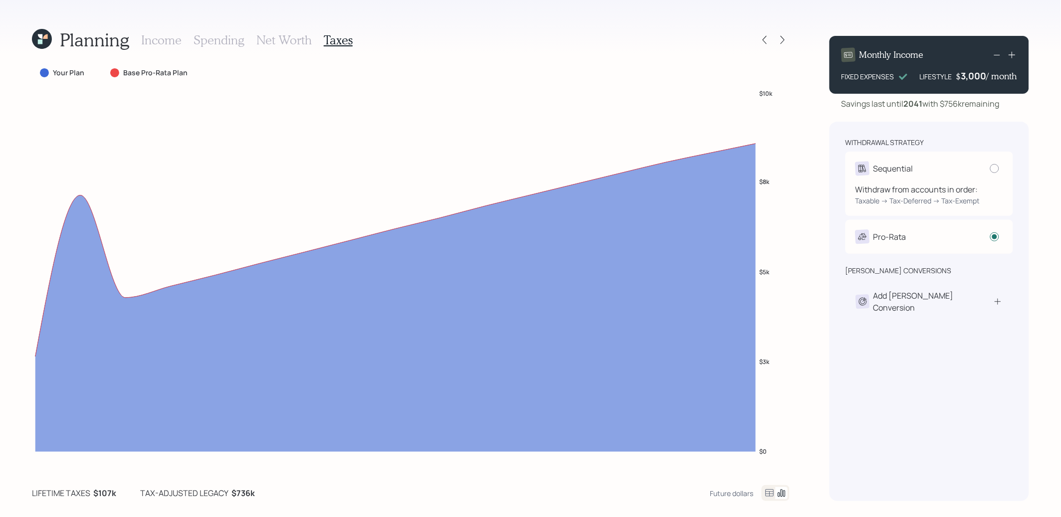
click at [980, 172] on div "Sequential" at bounding box center [929, 169] width 148 height 14
radio input "true"
radio input "false"
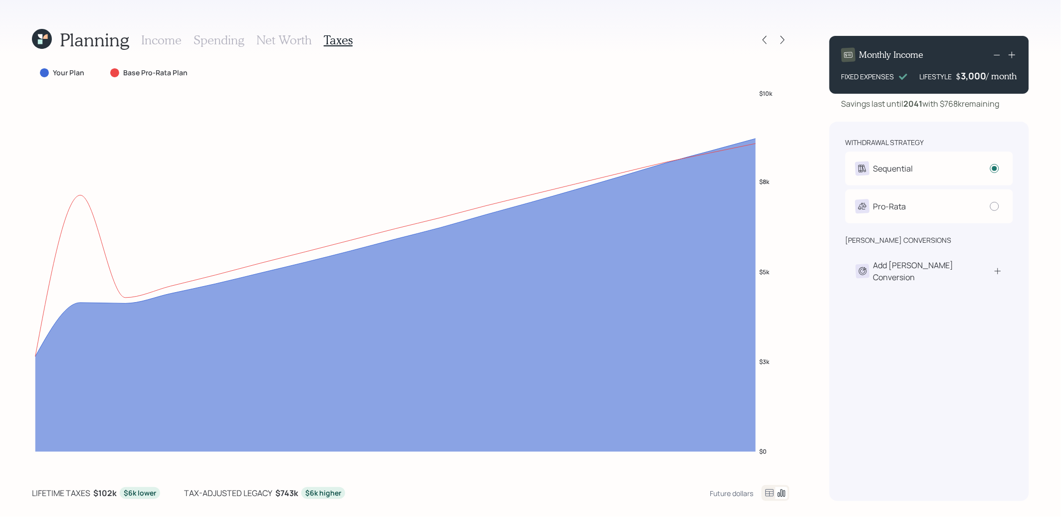
click at [38, 35] on icon at bounding box center [41, 36] width 6 height 6
